Goal: Information Seeking & Learning: Learn about a topic

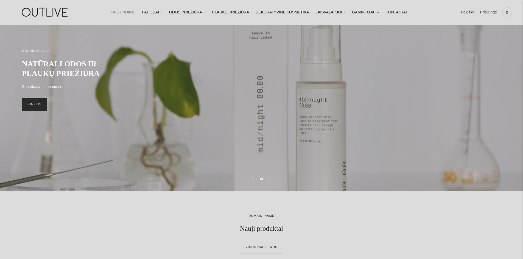
scroll to position [27, 0]
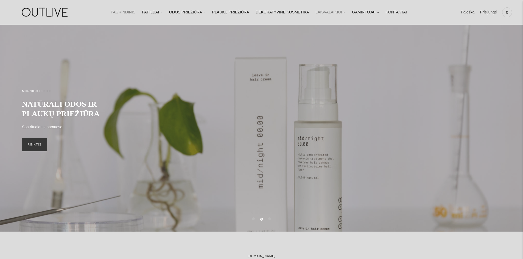
click at [343, 11] on span at bounding box center [344, 12] width 2 height 6
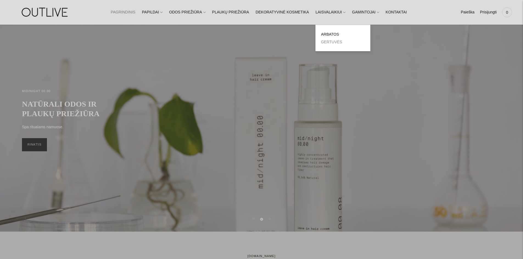
click at [325, 43] on link "GERTUVĖS" at bounding box center [331, 42] width 21 height 4
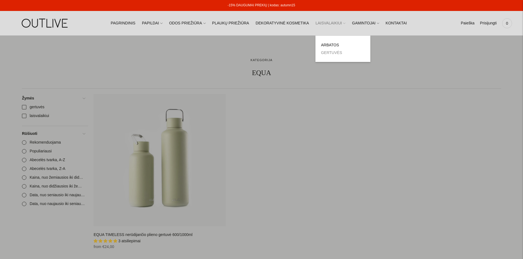
click at [343, 22] on span at bounding box center [344, 23] width 2 height 6
click at [324, 44] on link "ARBATOS" at bounding box center [330, 45] width 18 height 4
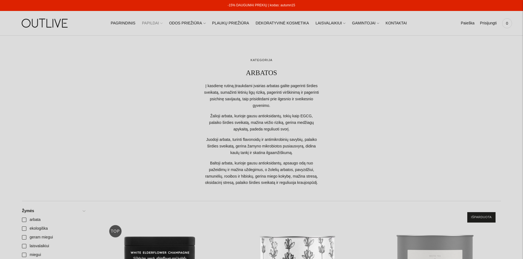
click at [163, 23] on icon at bounding box center [161, 23] width 2 height 2
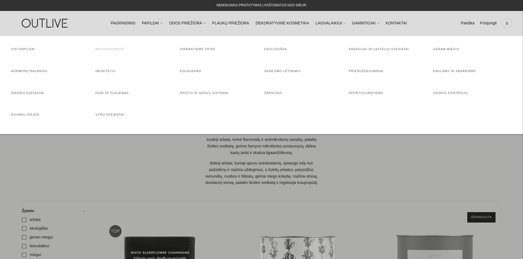
click at [110, 47] on link "Antioksidantai" at bounding box center [110, 48] width 29 height 3
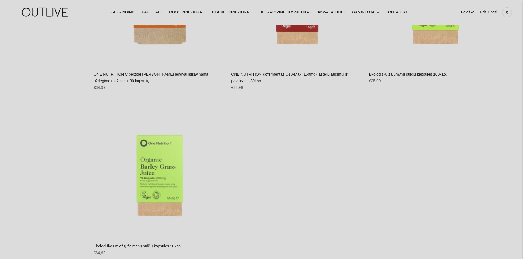
scroll to position [2827, 0]
click at [254, 73] on link "ONE NUTRITION Kofermentas Q10-Max (150mg) ląstelių augimui ir palaikymui 30kap." at bounding box center [289, 77] width 116 height 11
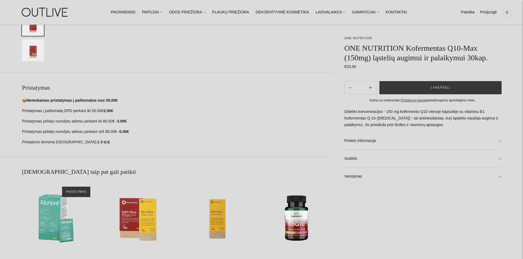
scroll to position [302, 0]
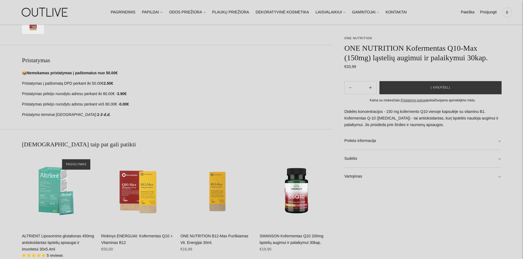
click at [303, 240] on link "SWANSON Kofermentas Q10 200mg ląstelių augimui ir palaikymui 30kap." at bounding box center [292, 239] width 64 height 11
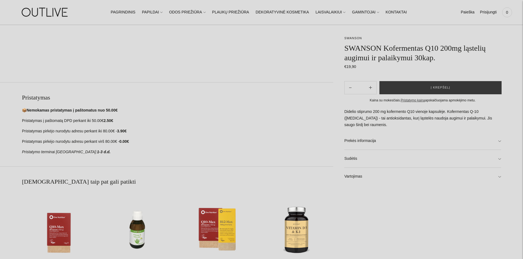
scroll to position [357, 0]
